Goal: Navigation & Orientation: Find specific page/section

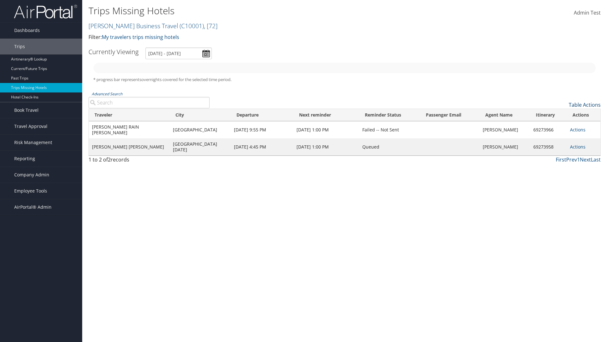
click at [585, 105] on link "Table Actions" at bounding box center [585, 104] width 32 height 7
click at [559, 125] on link "Column Visibility" at bounding box center [559, 125] width 83 height 11
click at [559, 180] on link "Agent Name" at bounding box center [559, 179] width 83 height 11
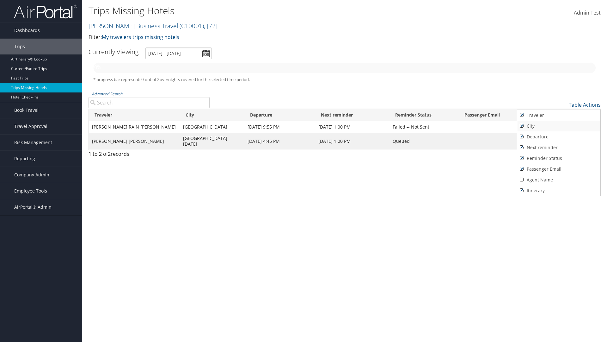
click at [559, 115] on link "Traveler" at bounding box center [559, 115] width 83 height 11
click at [559, 126] on link "City" at bounding box center [559, 126] width 83 height 11
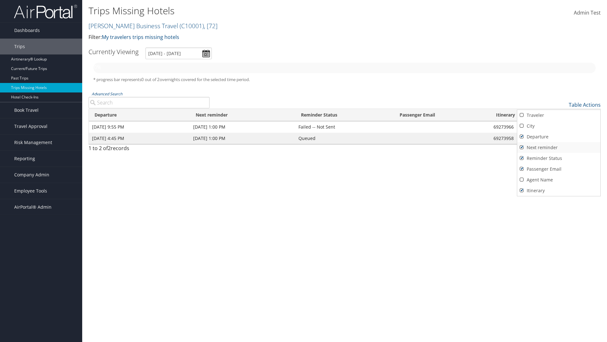
click at [559, 137] on link "Departure" at bounding box center [559, 136] width 83 height 11
click at [559, 147] on link "Next reminder" at bounding box center [559, 147] width 83 height 11
click at [559, 158] on link "Reminder Status" at bounding box center [559, 158] width 83 height 11
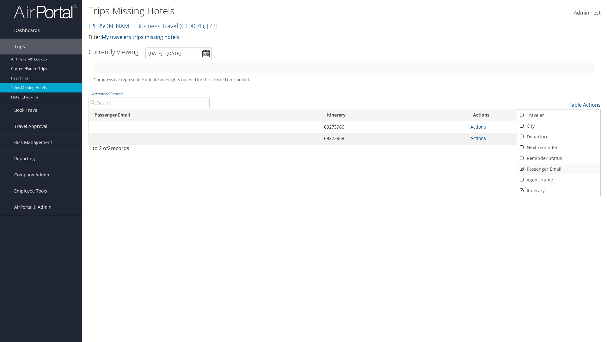
click at [559, 169] on link "Passenger Email" at bounding box center [559, 169] width 83 height 11
click at [559, 180] on link "Agent Name" at bounding box center [559, 179] width 83 height 11
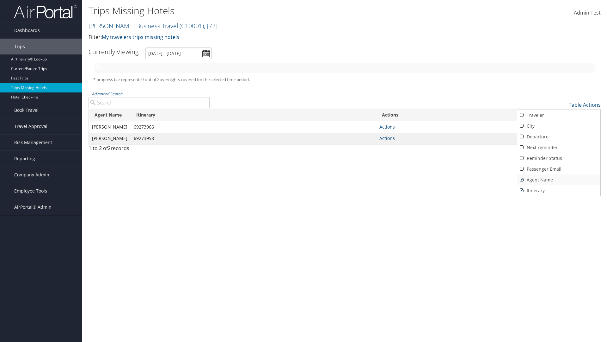
click at [559, 180] on link "Agent Name" at bounding box center [559, 179] width 83 height 11
click at [559, 169] on link "Passenger Email" at bounding box center [559, 169] width 83 height 11
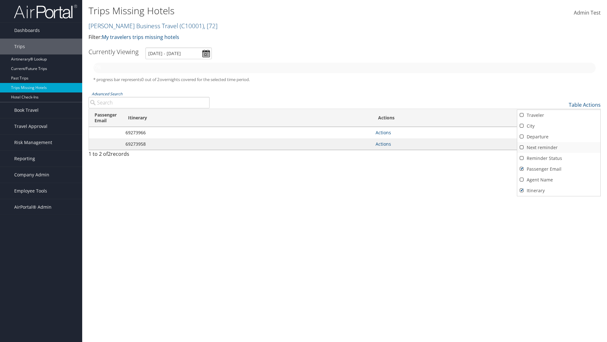
click at [559, 158] on link "Reminder Status" at bounding box center [559, 158] width 83 height 11
click at [559, 147] on link "Next reminder" at bounding box center [559, 147] width 83 height 11
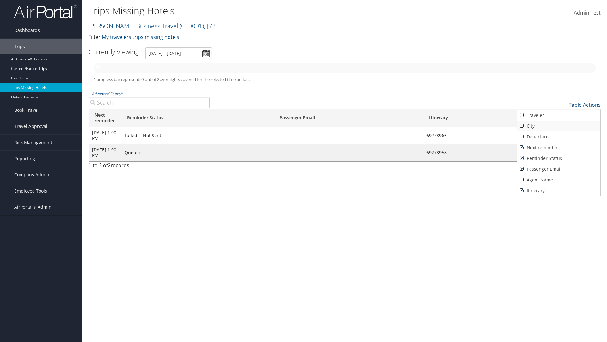
click at [559, 137] on link "Departure" at bounding box center [559, 136] width 83 height 11
click at [559, 126] on link "City" at bounding box center [559, 126] width 83 height 11
click at [559, 115] on link "Traveler" at bounding box center [559, 115] width 83 height 11
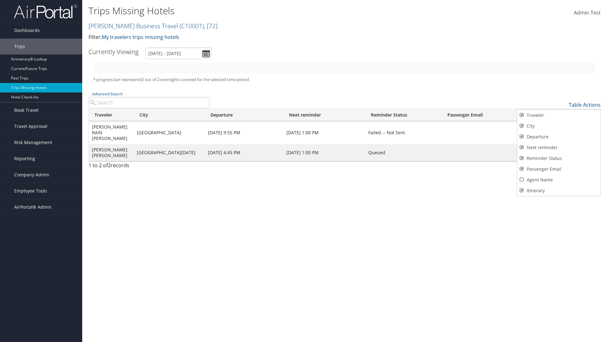
click at [304, 171] on div at bounding box center [303, 171] width 607 height 342
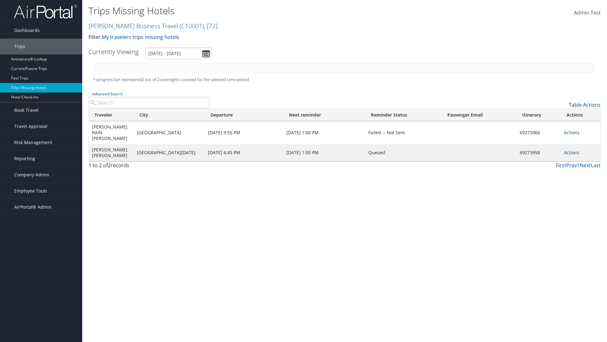
click at [585, 105] on link "Table Actions" at bounding box center [585, 104] width 32 height 7
click at [559, 136] on link "Page Length" at bounding box center [559, 136] width 83 height 11
click at [585, 105] on link "Table Actions" at bounding box center [585, 104] width 32 height 7
click at [559, 136] on link "Page Length" at bounding box center [559, 136] width 83 height 11
